Goal: Information Seeking & Learning: Compare options

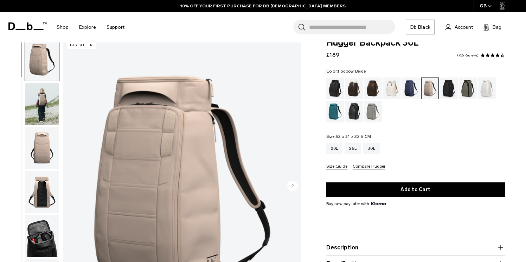
scroll to position [2, 0]
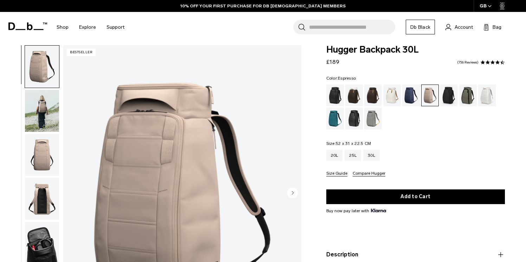
click at [370, 94] on div "Espresso" at bounding box center [373, 96] width 18 height 22
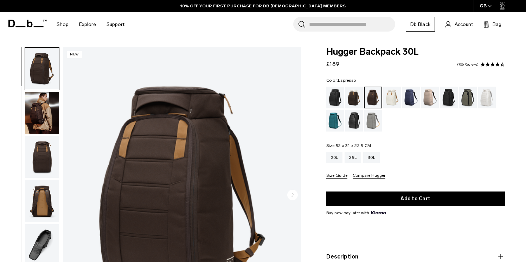
click at [22, 26] on icon at bounding box center [20, 26] width 10 height 1
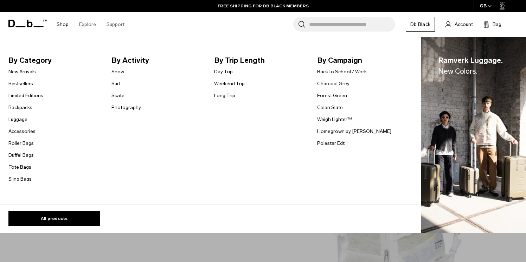
click at [61, 22] on link "Shop" at bounding box center [63, 24] width 12 height 25
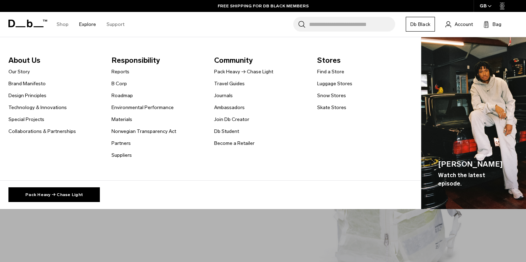
scroll to position [21, 0]
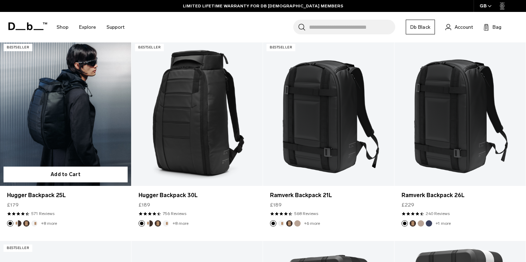
scroll to position [142, 0]
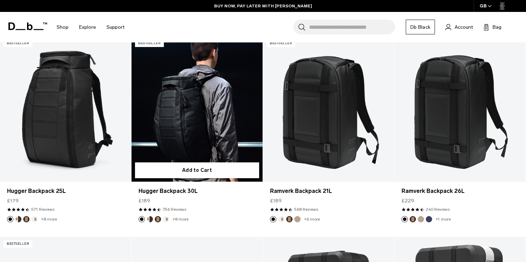
click at [189, 77] on link "Hugger Backpack 30L" at bounding box center [196, 108] width 131 height 145
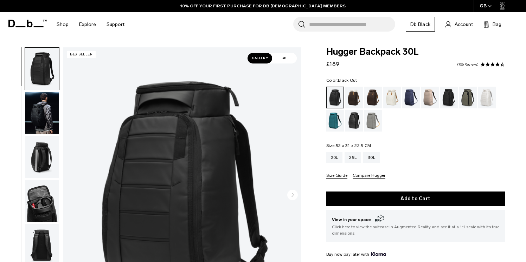
click at [77, 100] on img "1 / 11" at bounding box center [182, 195] width 238 height 297
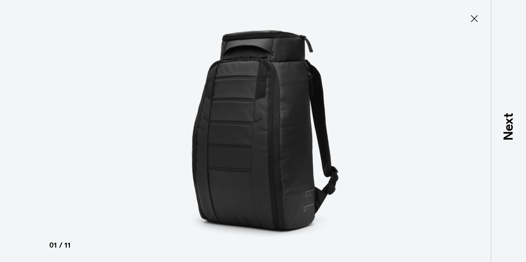
type button "Close"
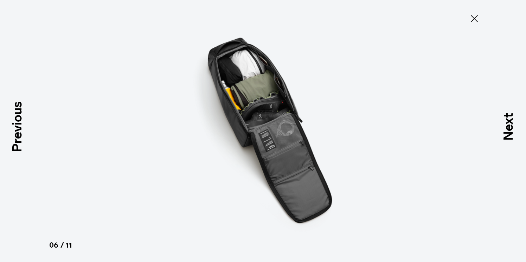
scroll to position [188, 0]
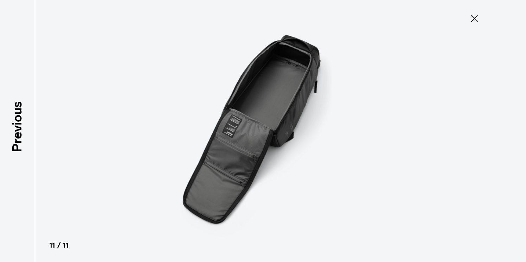
click at [474, 20] on icon at bounding box center [473, 18] width 11 height 11
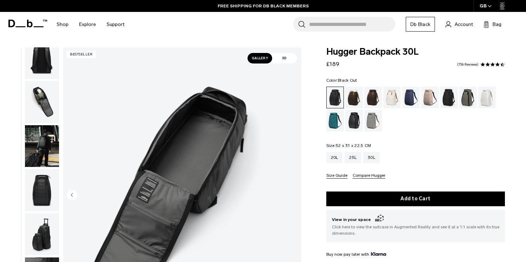
click at [45, 182] on img "button" at bounding box center [42, 190] width 34 height 42
